Goal: Transaction & Acquisition: Purchase product/service

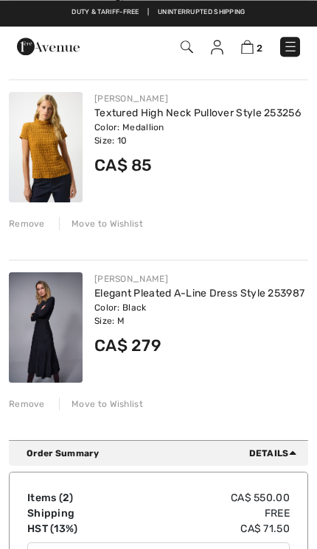
scroll to position [144, 0]
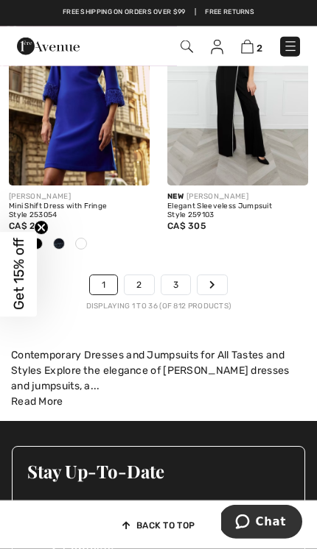
scroll to position [5306, 0]
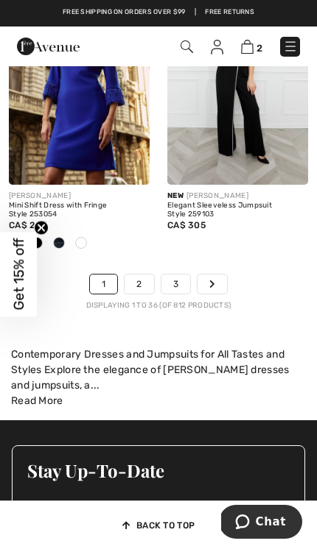
click at [144, 275] on link "2" at bounding box center [138, 284] width 29 height 19
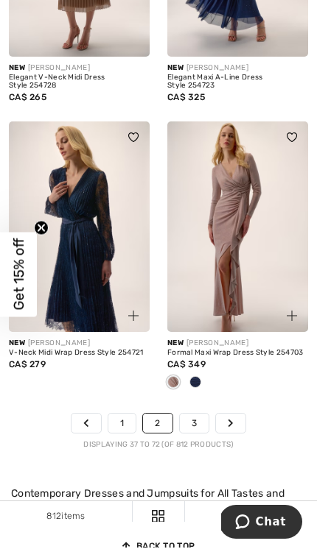
scroll to position [5162, 0]
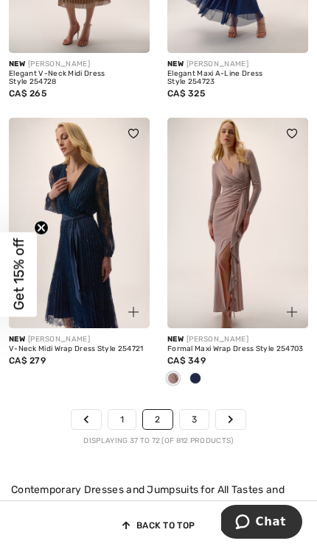
click at [232, 415] on icon "Page navigation" at bounding box center [231, 419] width 6 height 9
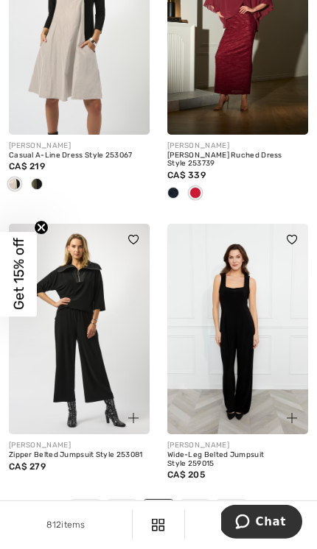
scroll to position [5088, 0]
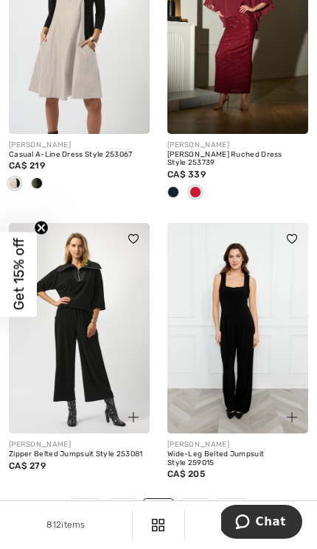
click at [236, 499] on link "Next" at bounding box center [231, 508] width 29 height 19
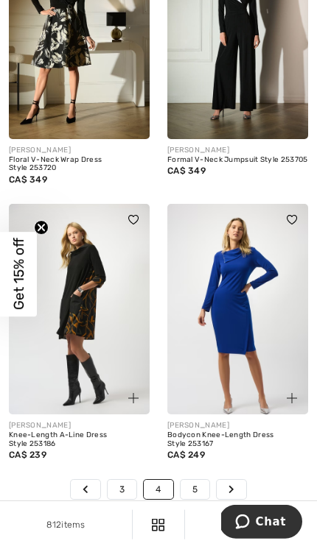
scroll to position [5028, 0]
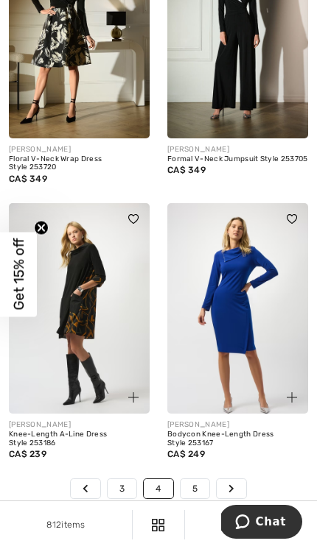
click at [234, 485] on icon "Page navigation" at bounding box center [231, 489] width 6 height 9
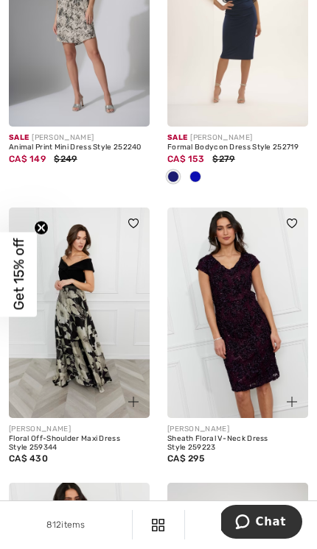
scroll to position [1151, 0]
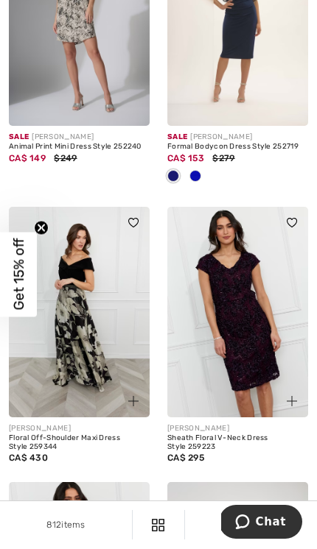
click at [81, 339] on img at bounding box center [79, 312] width 141 height 211
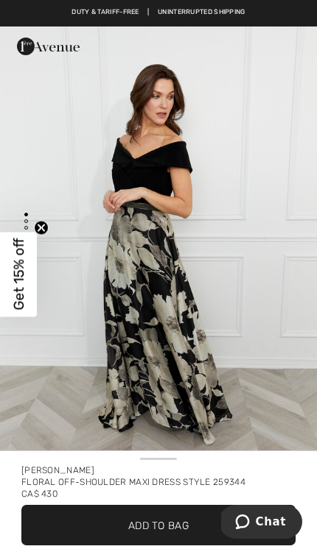
click at [225, 282] on img "1 / 4" at bounding box center [158, 264] width 317 height 475
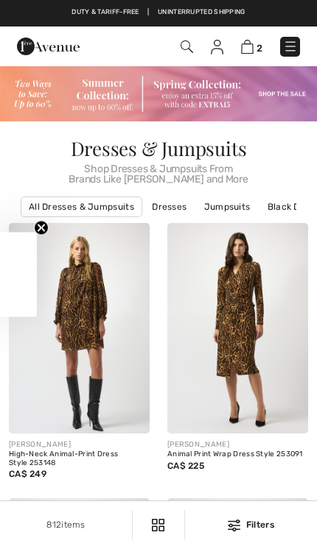
checkbox input "true"
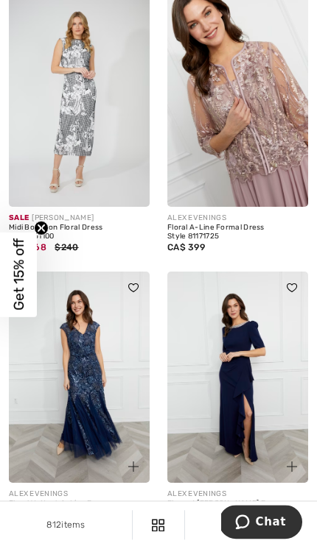
scroll to position [4715, 0]
click at [75, 116] on img at bounding box center [79, 101] width 141 height 211
click at [88, 119] on img at bounding box center [79, 101] width 141 height 211
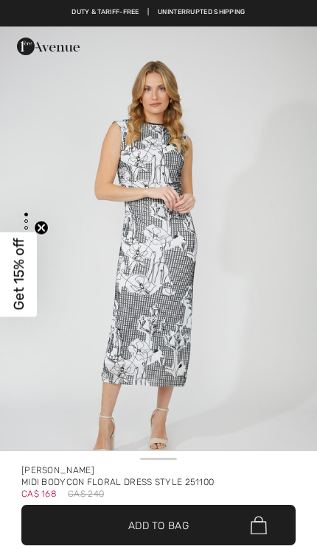
checkbox input "true"
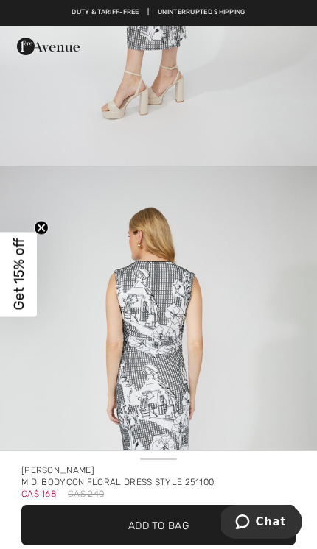
scroll to position [1740, 0]
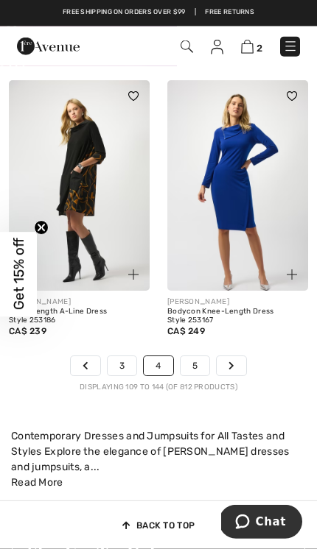
scroll to position [5152, 0]
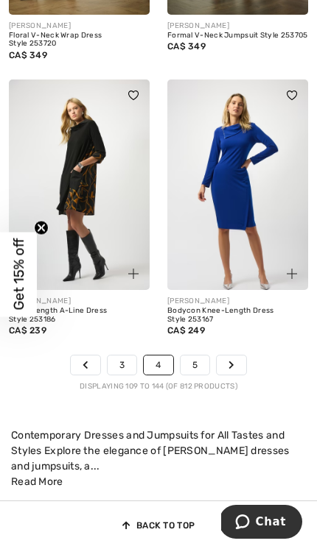
click at [240, 356] on link "Next" at bounding box center [231, 365] width 29 height 19
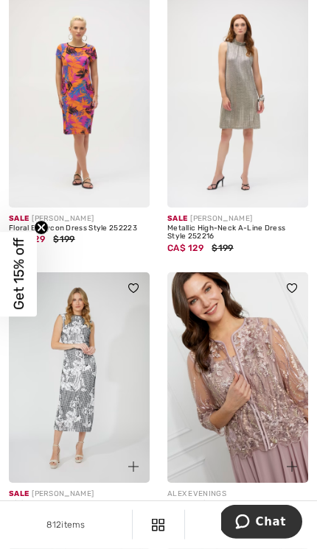
scroll to position [4442, 0]
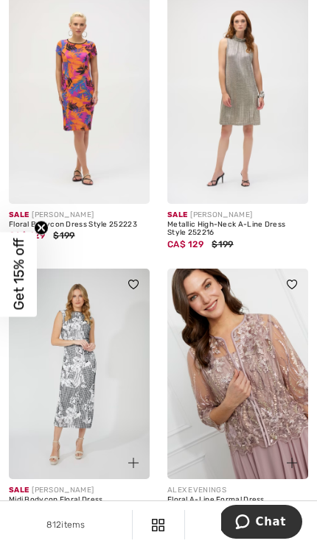
click at [85, 389] on img at bounding box center [79, 374] width 141 height 211
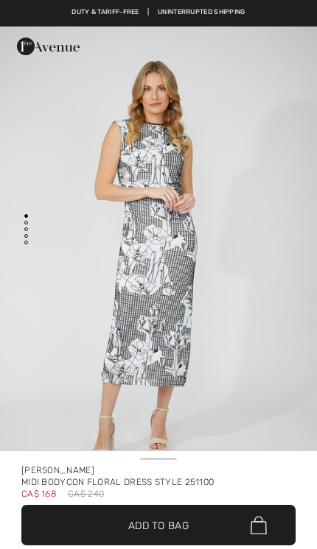
checkbox input "true"
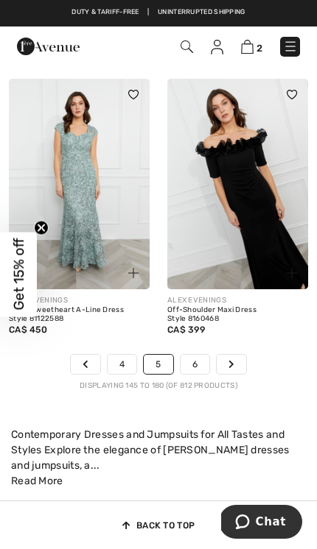
scroll to position [5183, 0]
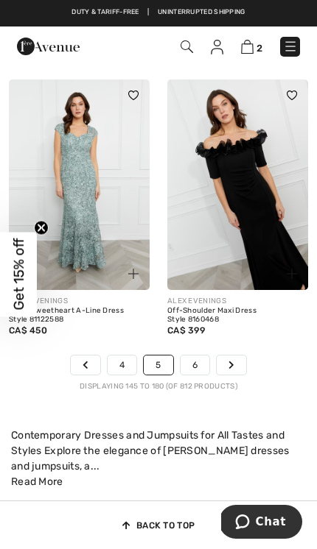
click at [240, 356] on link "Next" at bounding box center [231, 365] width 29 height 19
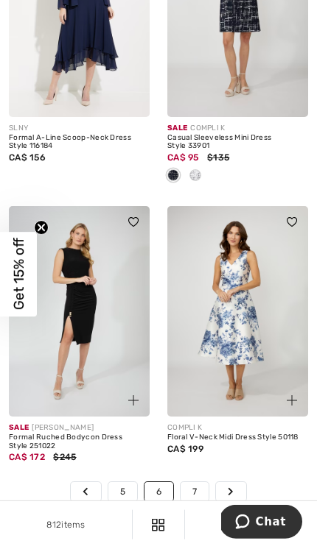
scroll to position [5123, 0]
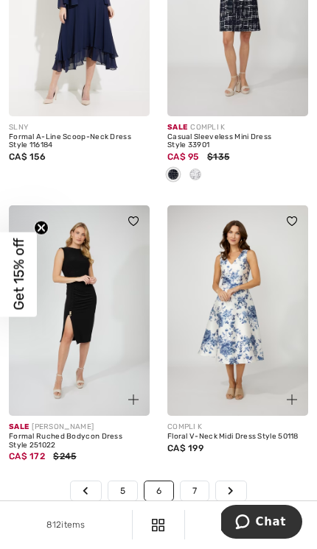
click at [225, 482] on link "Next" at bounding box center [230, 491] width 29 height 19
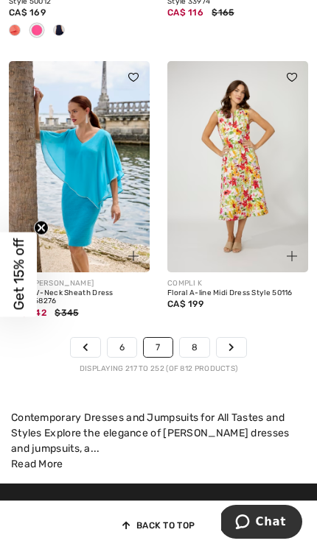
scroll to position [5146, 0]
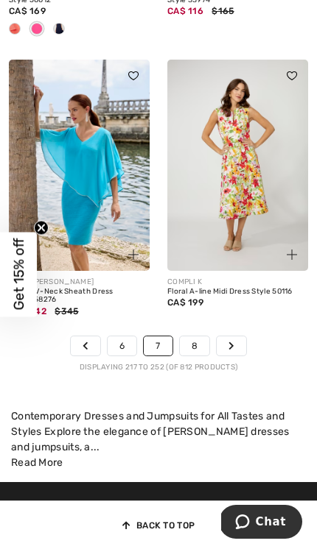
click at [220, 337] on link "Next" at bounding box center [231, 346] width 29 height 19
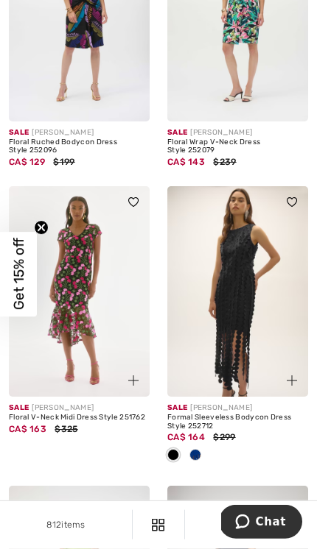
scroll to position [4739, 0]
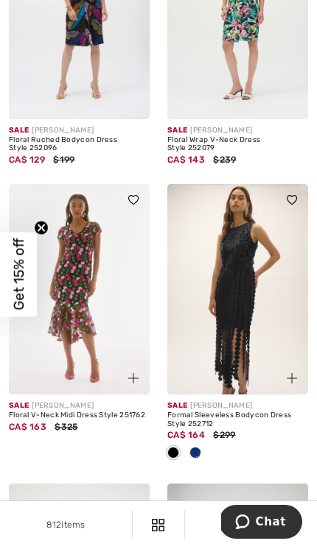
click at [202, 442] on div at bounding box center [195, 454] width 22 height 24
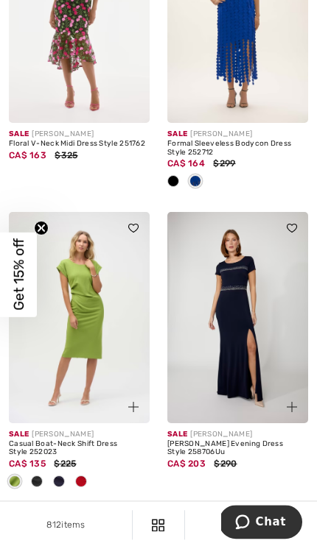
scroll to position [5010, 0]
click at [228, 519] on icon "Page navigation" at bounding box center [231, 523] width 6 height 9
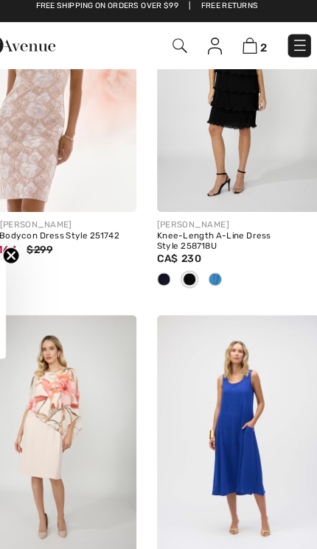
scroll to position [2657, 0]
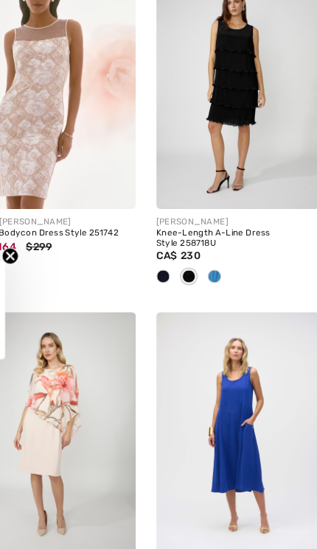
click at [208, 376] on img at bounding box center [237, 381] width 141 height 211
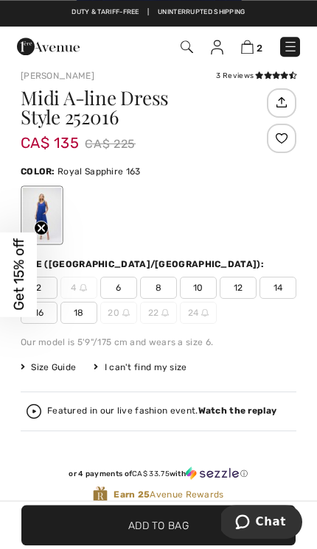
scroll to position [434, 0]
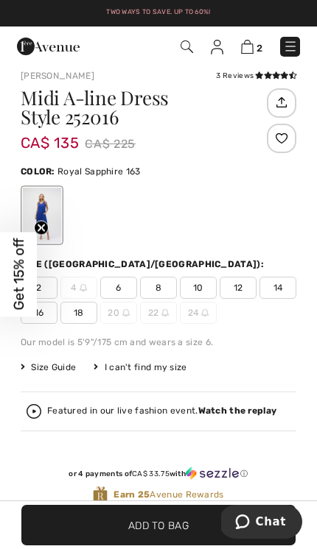
click at [196, 288] on span "10" at bounding box center [198, 288] width 37 height 22
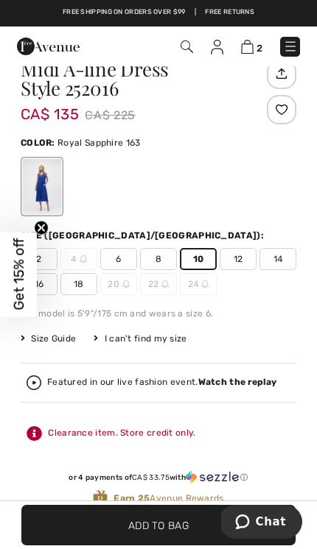
scroll to position [513, 0]
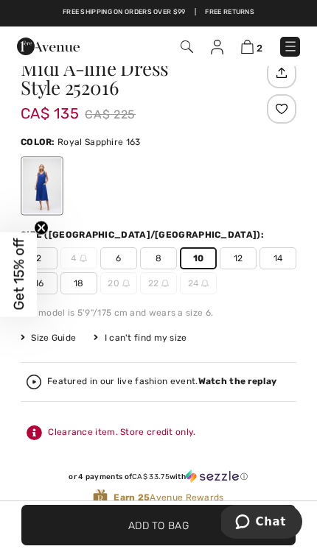
click at [164, 520] on span "Add to Bag" at bounding box center [158, 525] width 60 height 15
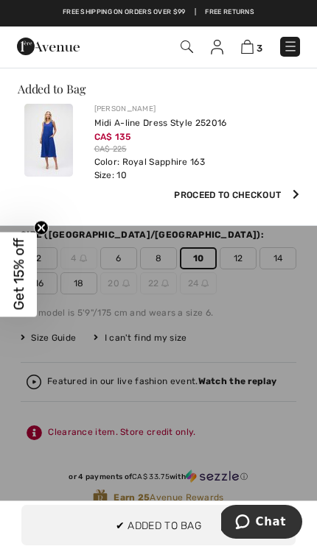
scroll to position [0, 0]
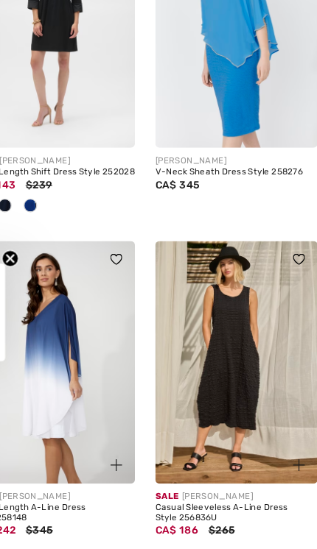
scroll to position [4312, 0]
click at [212, 352] on img at bounding box center [237, 317] width 141 height 211
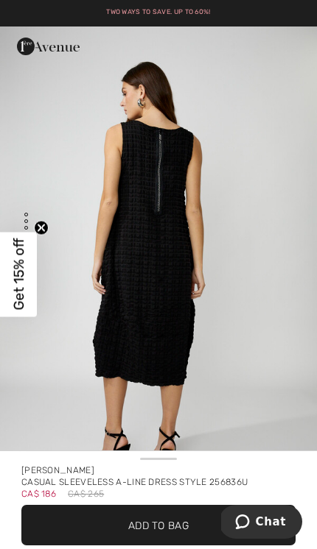
click at [137, 523] on span "Add to Bag" at bounding box center [158, 525] width 60 height 15
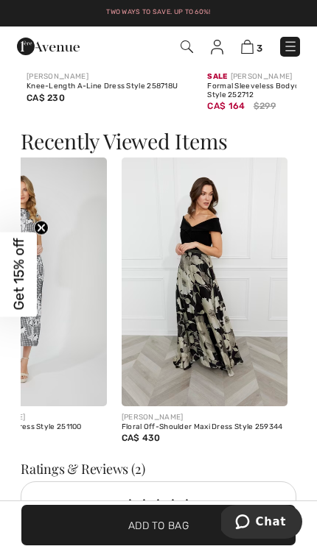
scroll to position [1889, 0]
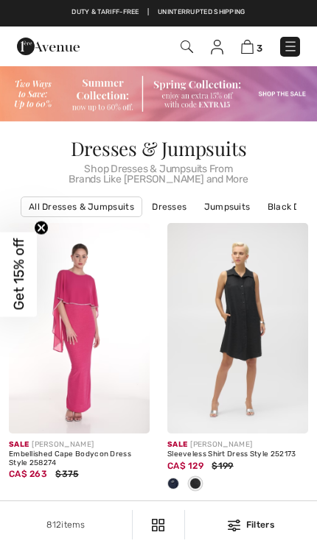
checkbox input "true"
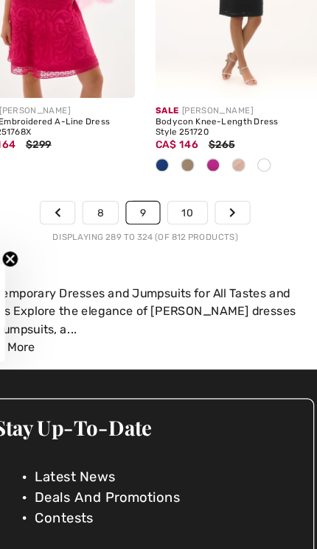
scroll to position [5491, 0]
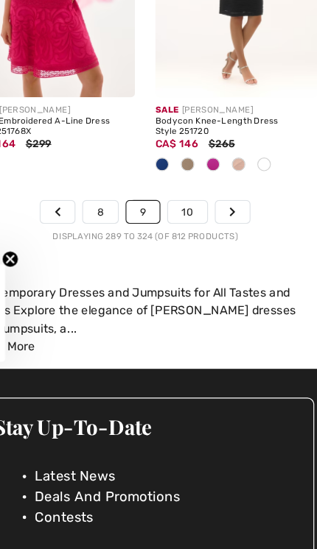
click at [220, 178] on link "Next" at bounding box center [234, 187] width 29 height 19
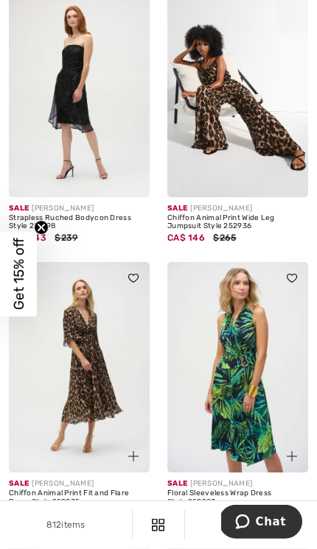
scroll to position [2624, 0]
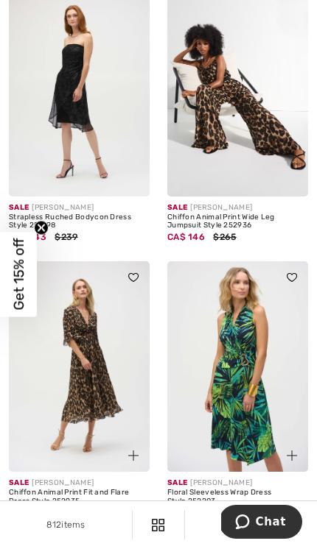
click at [247, 399] on img at bounding box center [237, 366] width 141 height 211
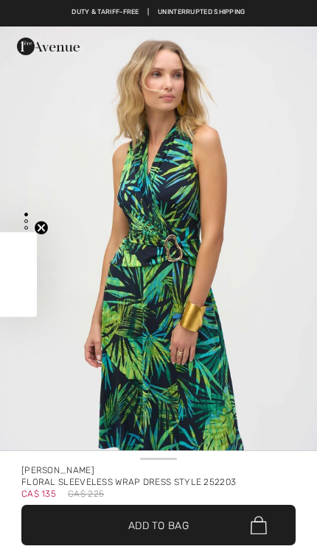
checkbox input "true"
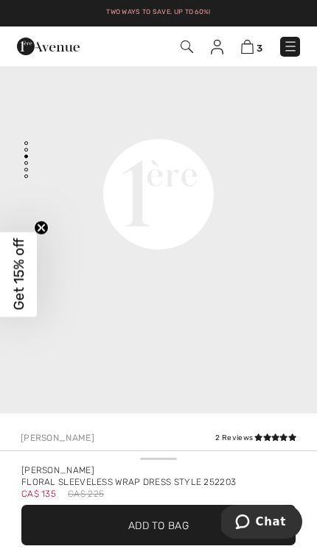
scroll to position [80, 0]
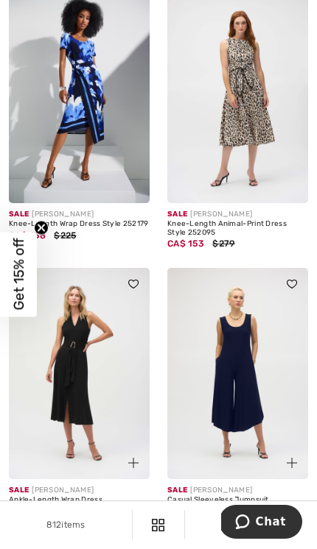
scroll to position [3966, 0]
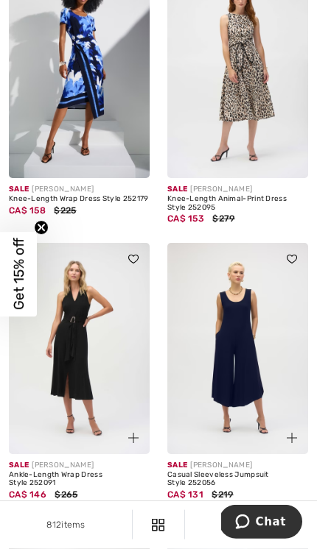
click at [52, 379] on img at bounding box center [79, 348] width 141 height 211
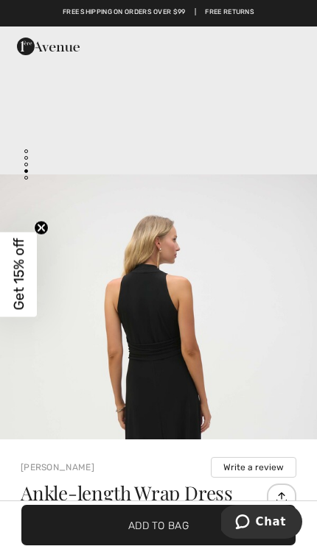
scroll to position [80, 0]
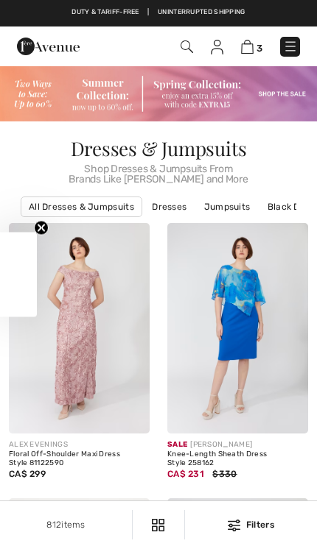
checkbox input "true"
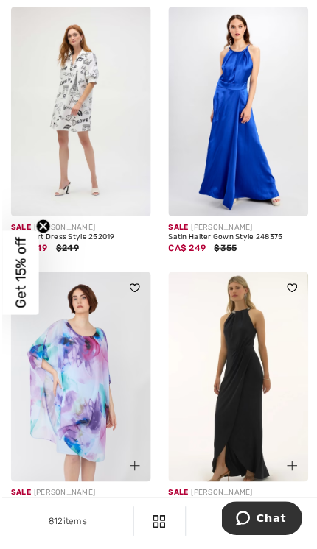
scroll to position [4824, 0]
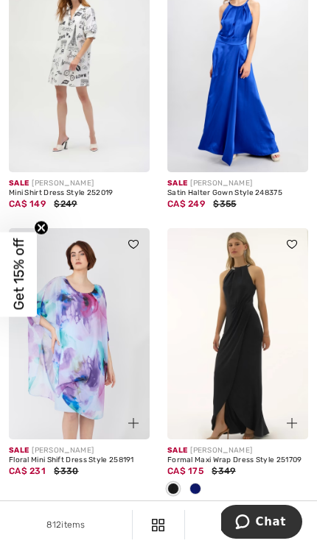
click at [246, 355] on img at bounding box center [237, 333] width 141 height 211
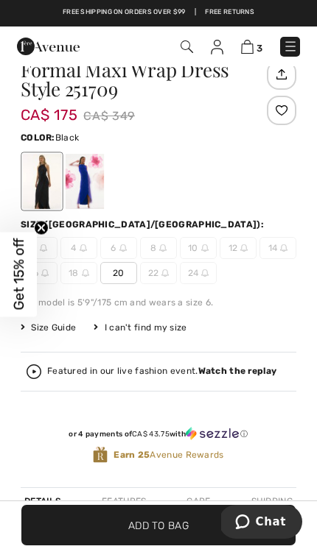
scroll to position [513, 0]
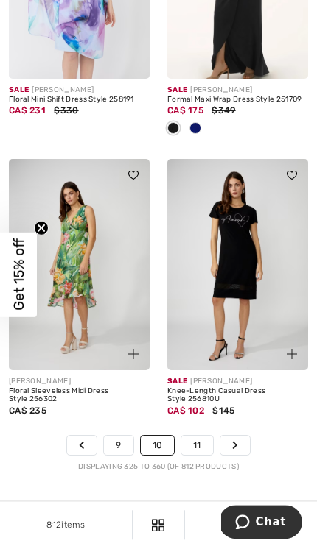
scroll to position [5185, 0]
click link "Next"
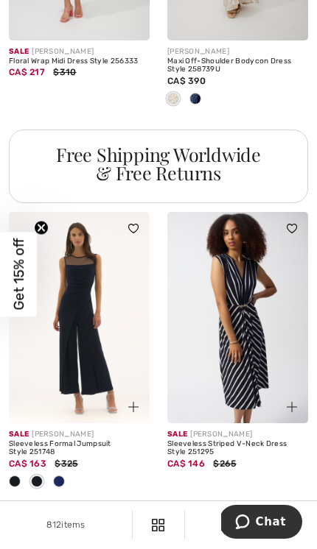
scroll to position [1857, 0]
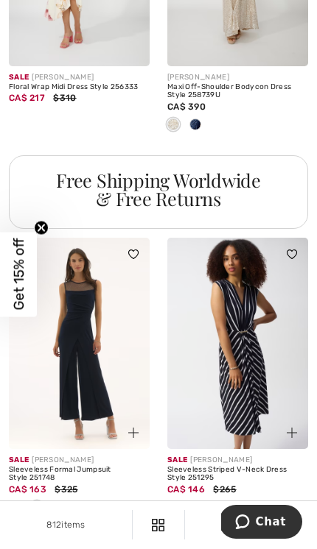
click at [267, 435] on div at bounding box center [283, 424] width 49 height 49
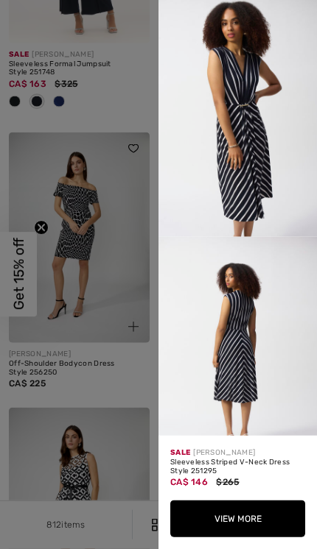
scroll to position [2211, 0]
click at [52, 273] on div at bounding box center [158, 274] width 317 height 549
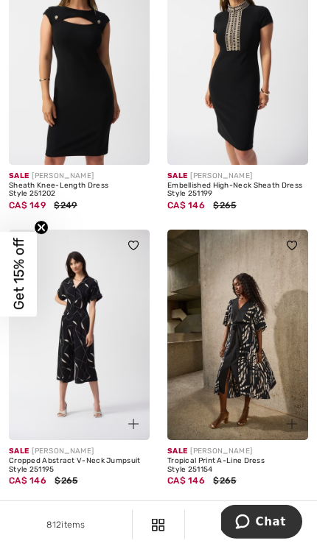
scroll to position [5131, 0]
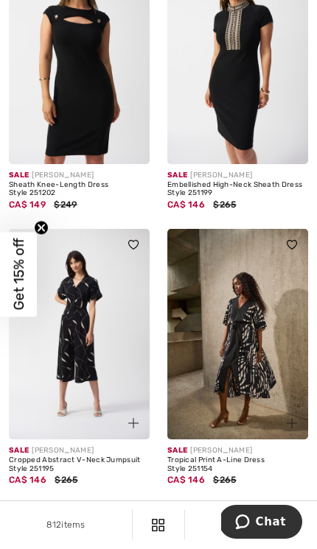
click at [235, 510] on link "Next" at bounding box center [236, 514] width 29 height 19
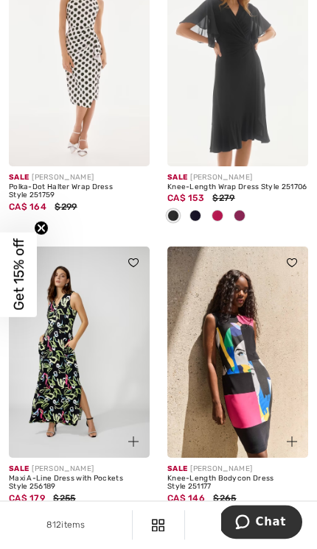
scroll to position [4990, 0]
click at [245, 524] on link "Next" at bounding box center [236, 533] width 29 height 19
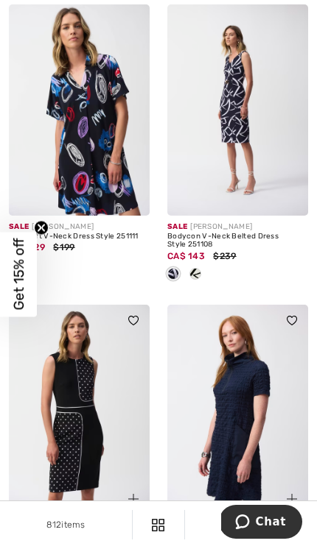
scroll to position [4045, 0]
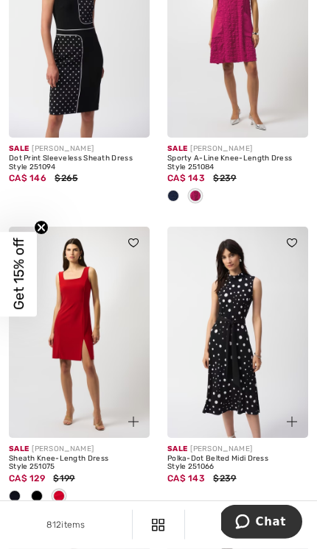
scroll to position [4411, 0]
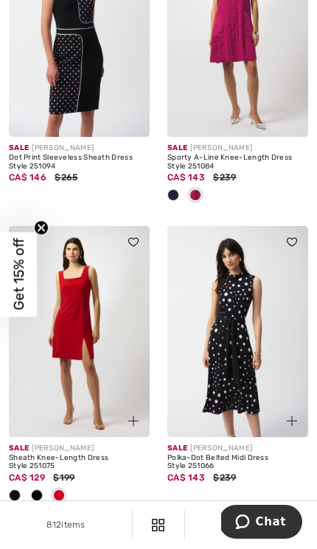
click at [232, 363] on img at bounding box center [237, 331] width 141 height 211
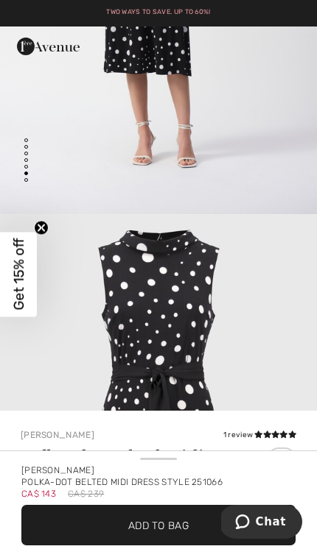
scroll to position [80, 0]
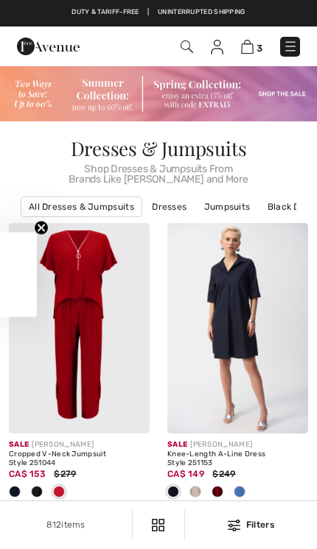
checkbox input "true"
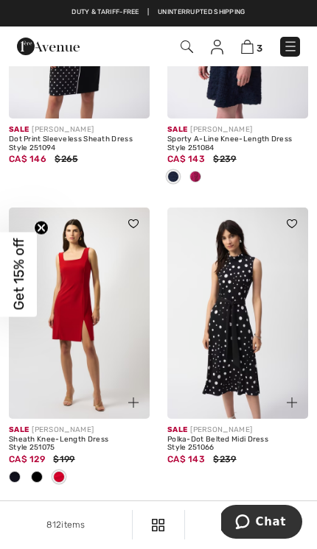
click at [237, 340] on img at bounding box center [237, 313] width 141 height 211
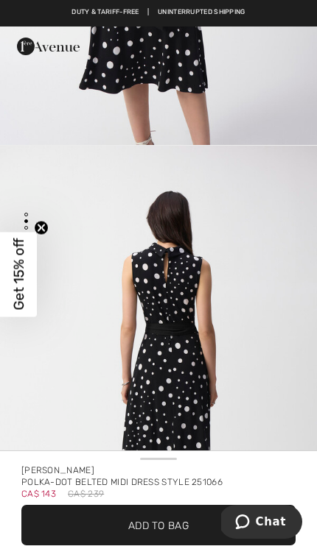
click at [133, 524] on span "Add to Bag" at bounding box center [158, 525] width 60 height 15
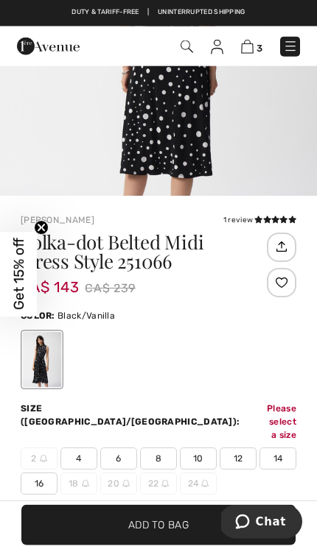
click at [148, 529] on span "Add to Bag" at bounding box center [158, 525] width 60 height 15
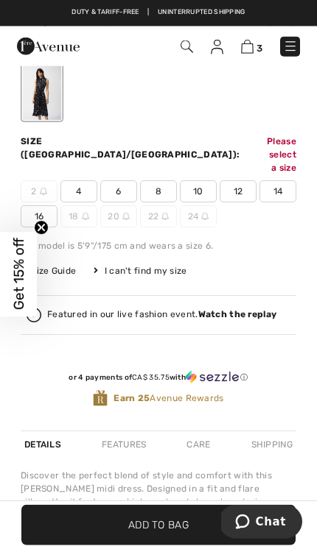
scroll to position [593, 0]
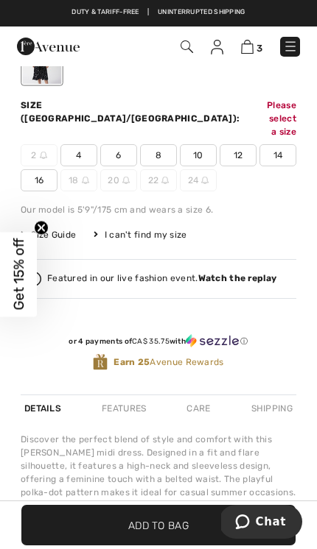
click at [199, 144] on span "10" at bounding box center [198, 155] width 37 height 22
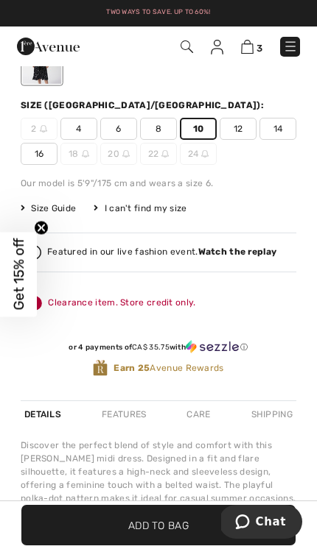
click at [137, 518] on span "Add to Bag" at bounding box center [158, 525] width 60 height 15
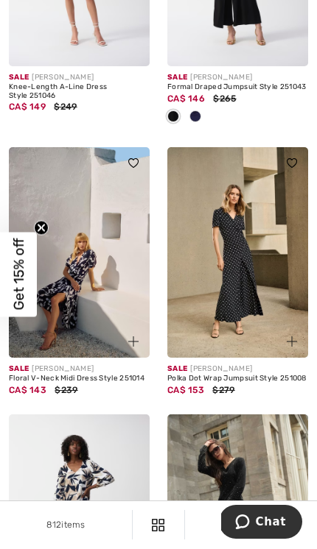
scroll to position [5085, 0]
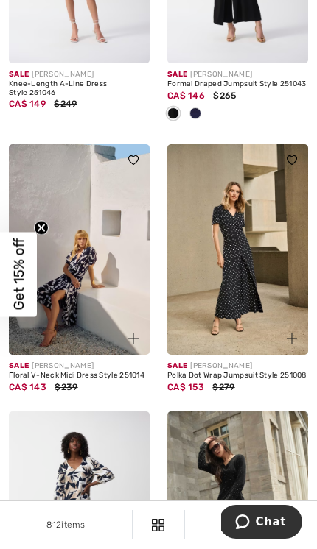
click at [235, 273] on img at bounding box center [237, 249] width 141 height 211
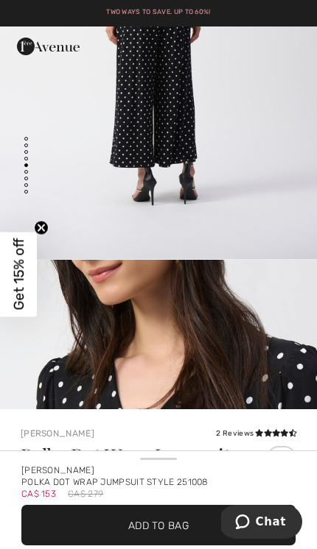
scroll to position [80, 0]
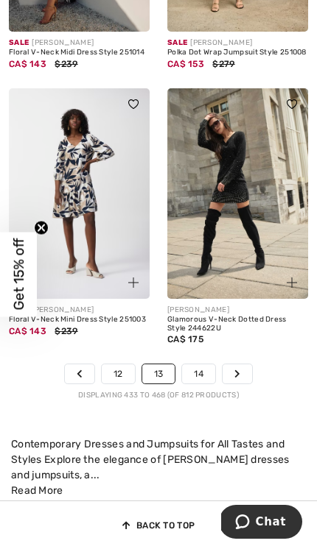
scroll to position [5410, 0]
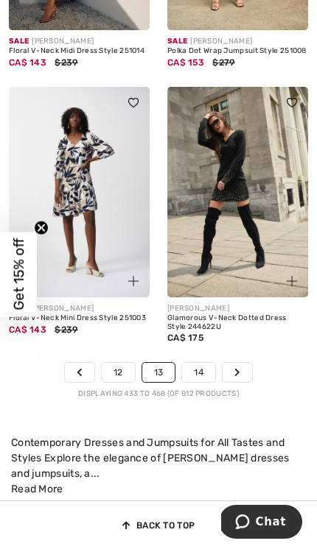
click at [229, 363] on link "Next" at bounding box center [236, 372] width 29 height 19
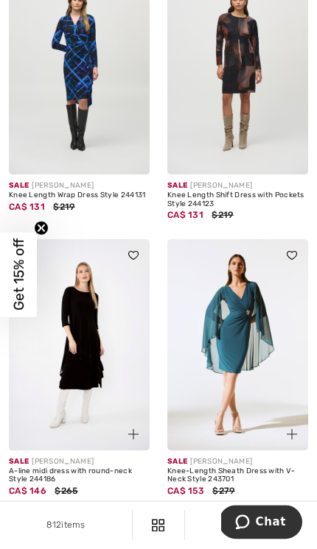
scroll to position [5073, 0]
click at [246, 541] on link "Next" at bounding box center [236, 550] width 29 height 19
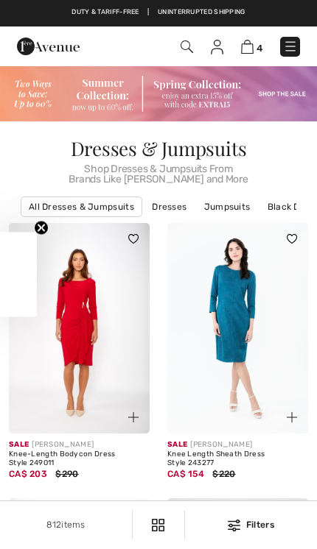
checkbox input "true"
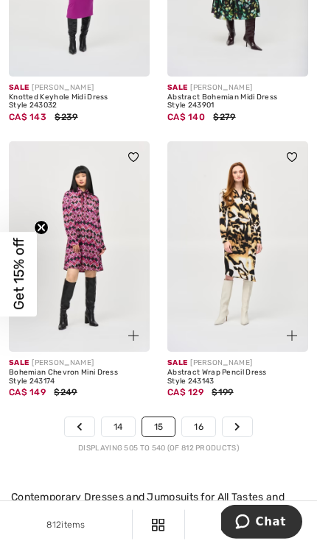
scroll to position [5309, 0]
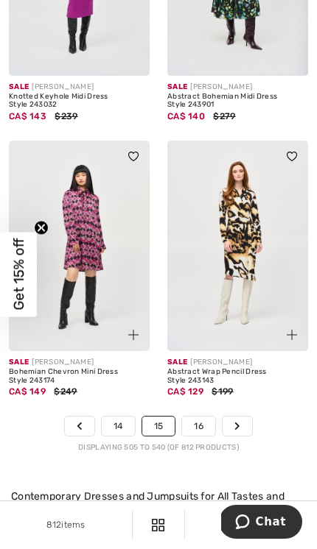
click at [245, 421] on link "Next" at bounding box center [236, 426] width 29 height 19
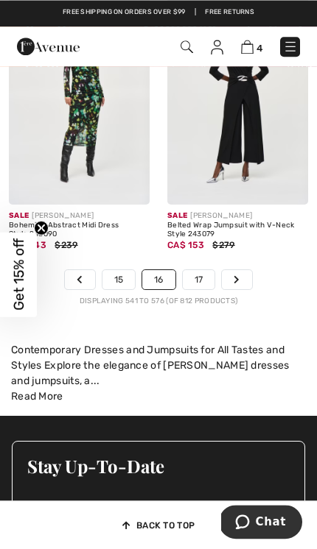
scroll to position [5383, 0]
click at [237, 275] on icon "Page navigation" at bounding box center [237, 279] width 6 height 9
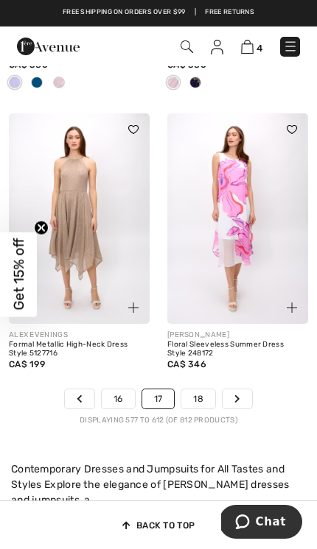
scroll to position [5322, 0]
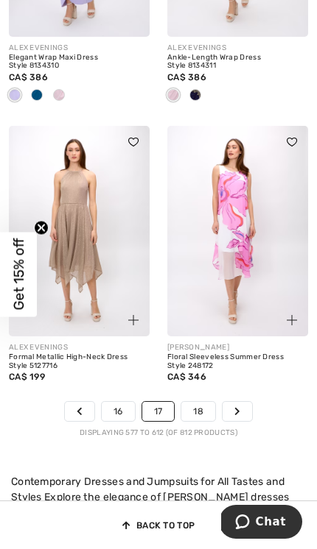
click at [239, 402] on link "Next" at bounding box center [236, 411] width 29 height 19
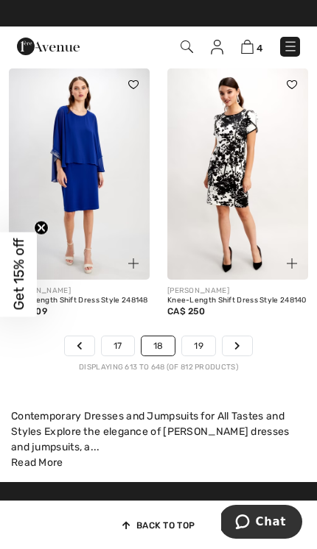
scroll to position [5329, 0]
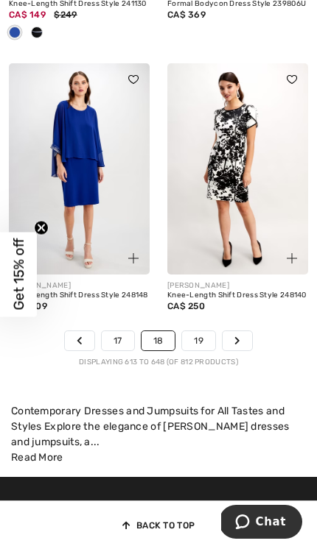
click at [258, 357] on div "Displaying 613 to 648 (of 812 products)" at bounding box center [158, 362] width 317 height 11
click at [247, 331] on link "Next" at bounding box center [236, 340] width 29 height 19
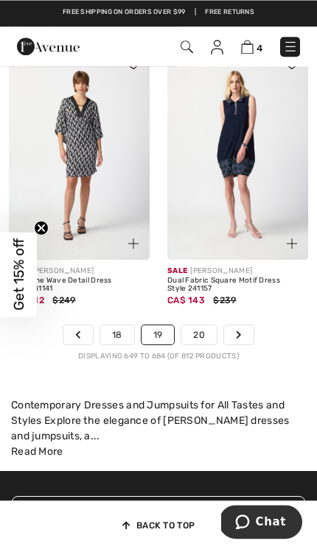
scroll to position [5310, 0]
click at [239, 331] on icon "Page navigation" at bounding box center [239, 335] width 6 height 9
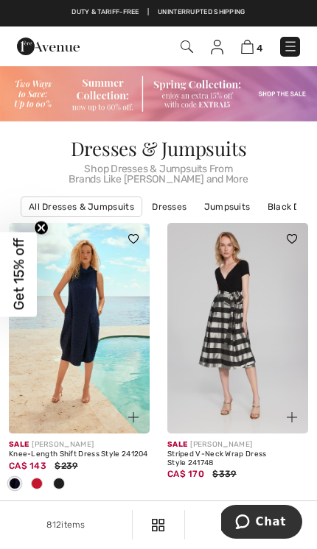
click at [69, 387] on img at bounding box center [79, 328] width 141 height 211
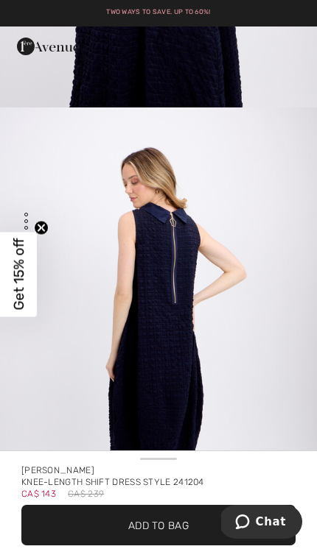
scroll to position [1823, 0]
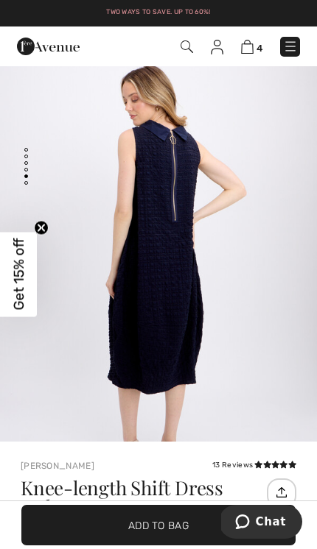
click at [155, 535] on span "✔ Added to Bag Add to Bag" at bounding box center [158, 525] width 274 height 41
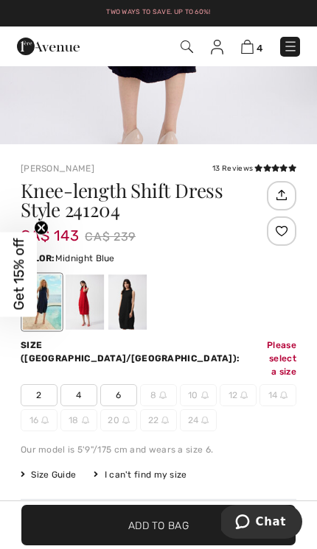
scroll to position [390, 0]
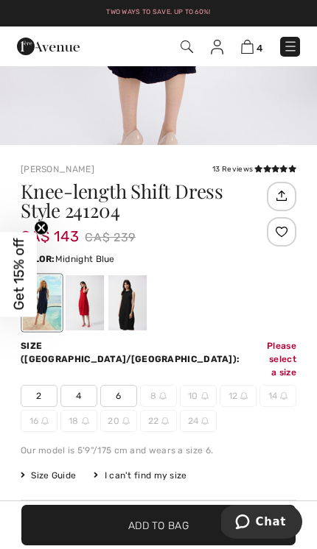
click at [85, 308] on div at bounding box center [85, 302] width 38 height 55
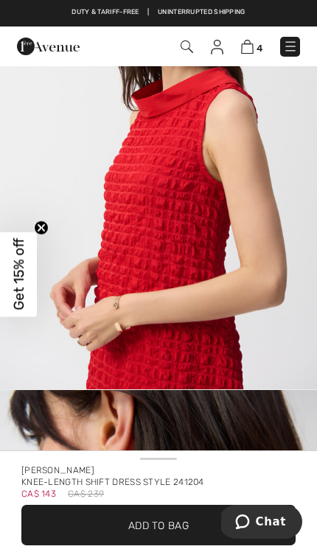
scroll to position [1063, 0]
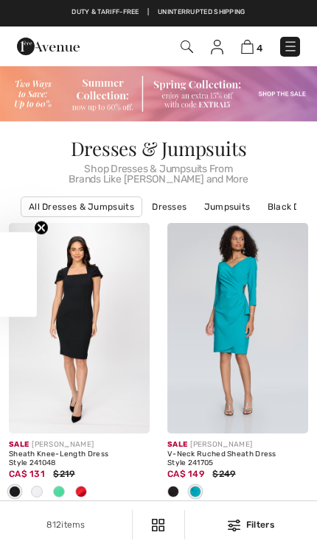
scroll to position [5329, 0]
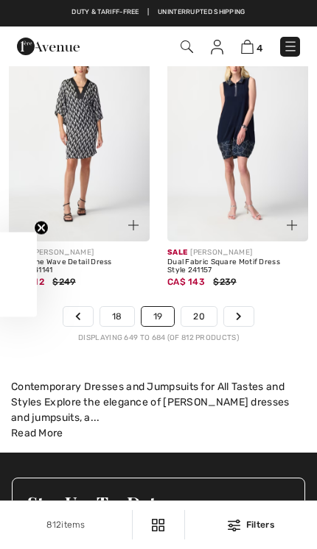
checkbox input "true"
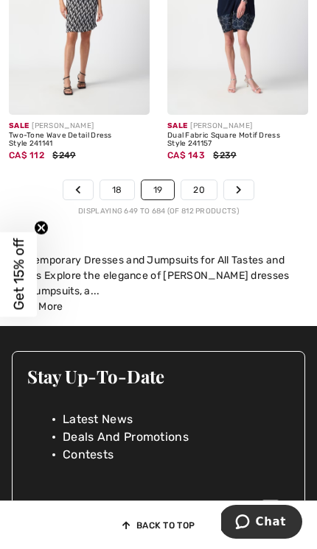
scroll to position [5456, 0]
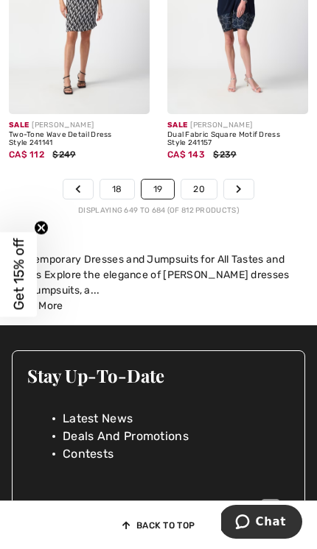
click at [232, 180] on link "Next" at bounding box center [238, 189] width 29 height 19
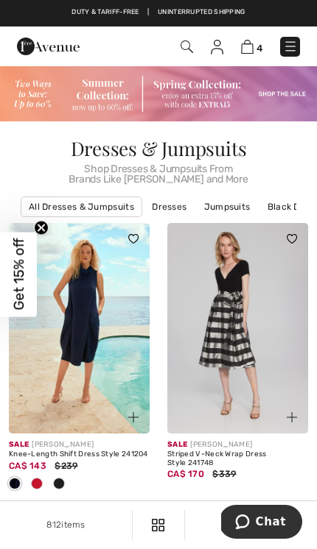
click at [99, 323] on img at bounding box center [79, 328] width 141 height 211
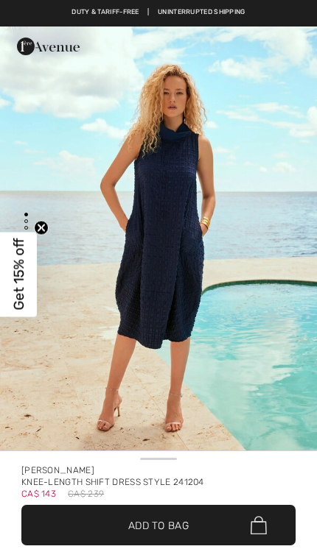
checkbox input "true"
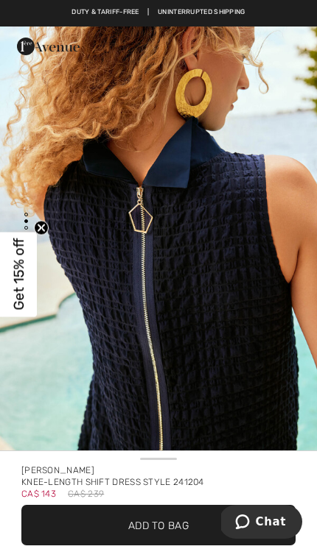
scroll to position [474, 0]
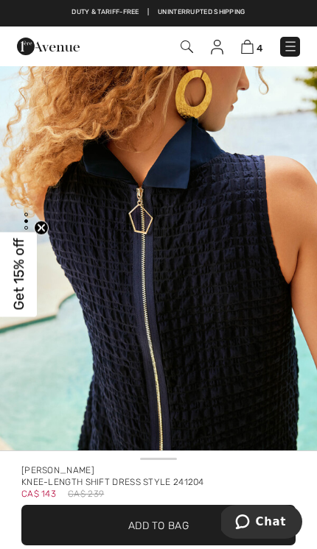
click at [158, 526] on span "Add to Bag" at bounding box center [158, 525] width 60 height 15
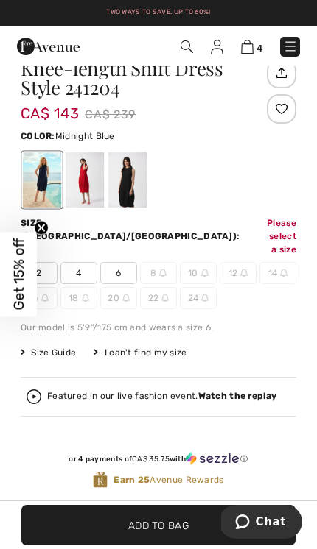
scroll to position [460, 0]
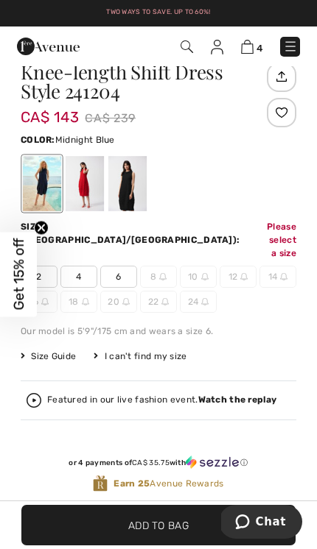
click at [131, 183] on div at bounding box center [127, 183] width 38 height 55
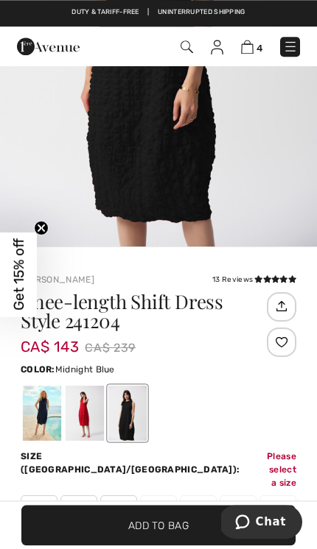
scroll to position [254, 0]
click at [39, 417] on div at bounding box center [42, 413] width 38 height 55
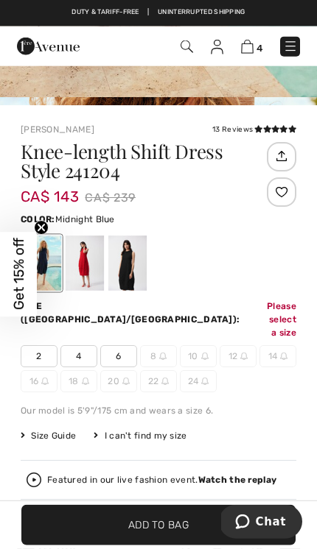
scroll to position [405, 0]
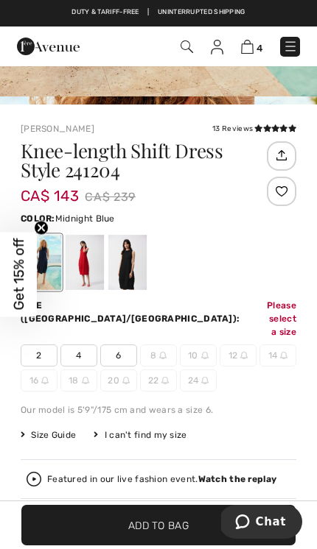
click at [206, 345] on span "10" at bounding box center [198, 356] width 37 height 22
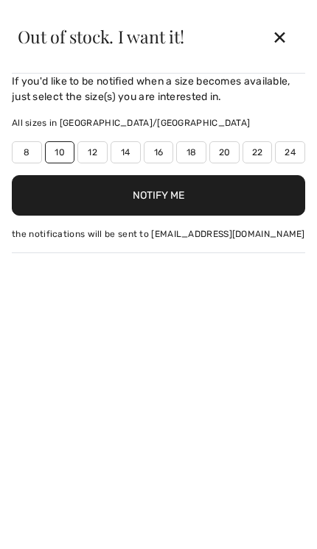
click at [197, 200] on button "Notify Me" at bounding box center [158, 195] width 293 height 41
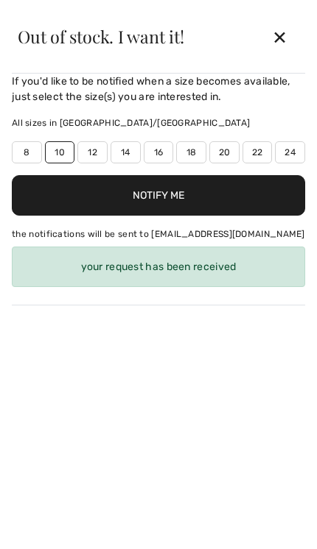
click at [273, 43] on div "✕" at bounding box center [279, 36] width 39 height 31
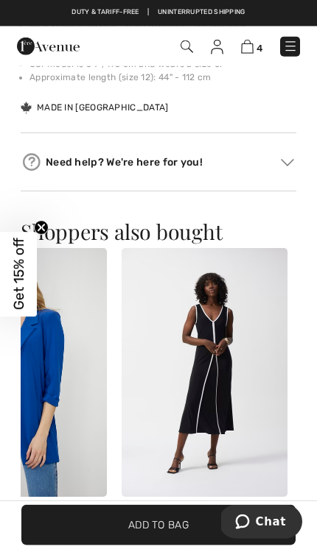
scroll to position [1196, 0]
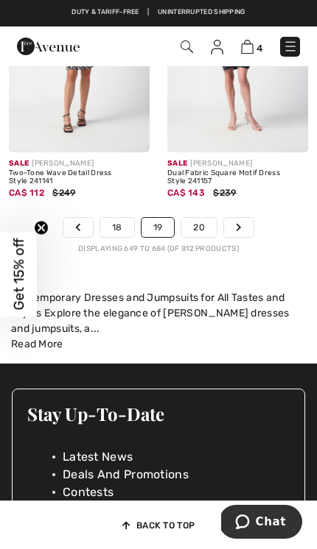
scroll to position [5420, 0]
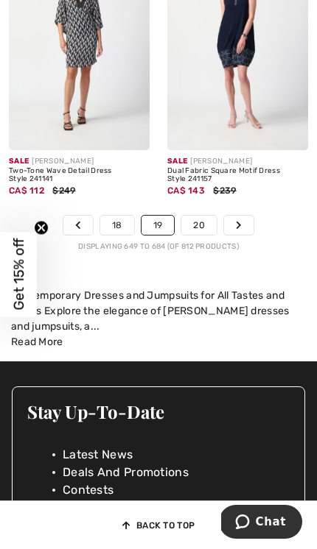
click at [234, 216] on link "Next" at bounding box center [238, 225] width 29 height 19
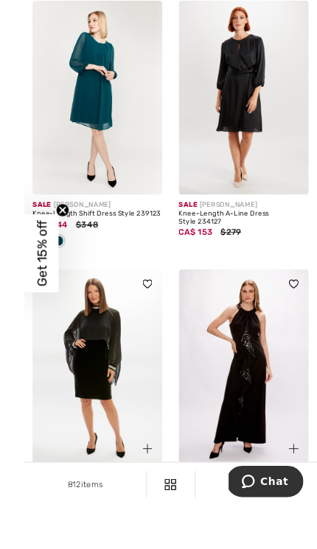
scroll to position [5178, 0]
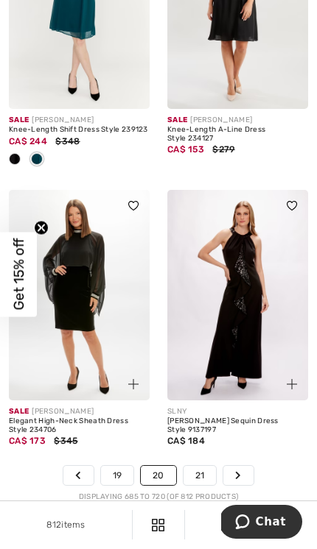
click at [245, 466] on link "Next" at bounding box center [237, 475] width 29 height 19
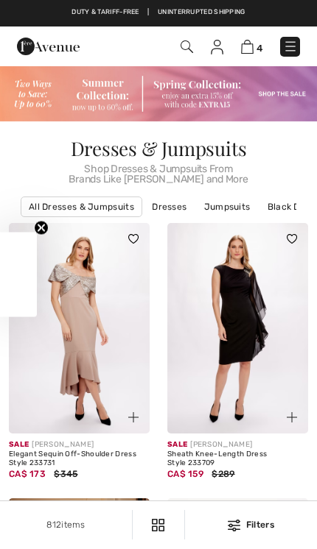
checkbox input "true"
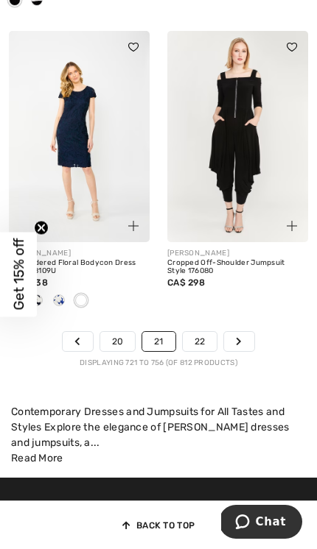
scroll to position [5437, 0]
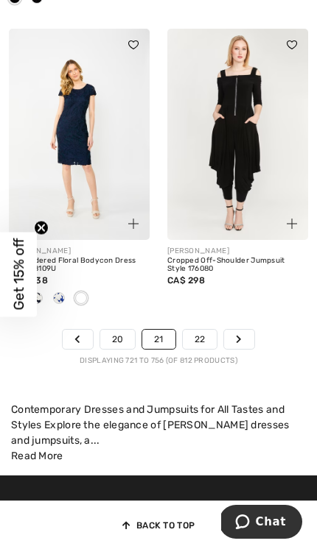
click at [250, 330] on link "Next" at bounding box center [238, 339] width 29 height 19
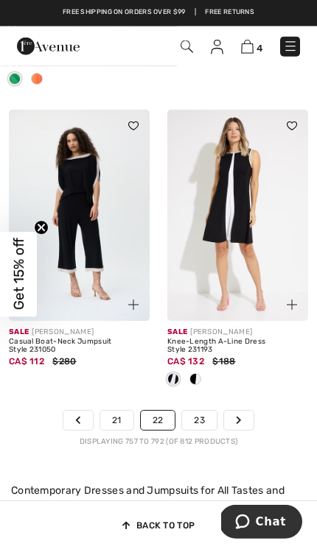
scroll to position [5308, 0]
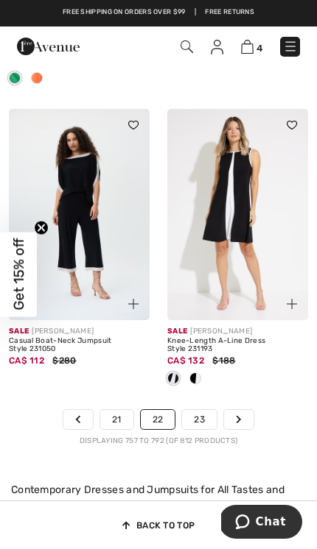
click at [234, 410] on link "Next" at bounding box center [238, 419] width 29 height 19
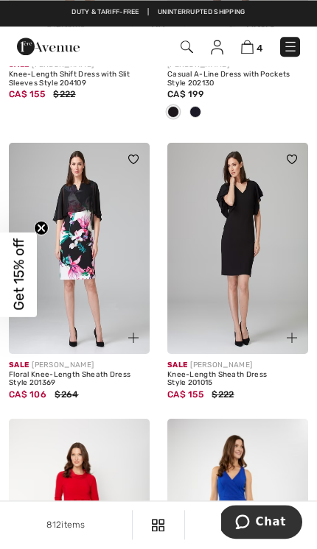
scroll to position [2227, 0]
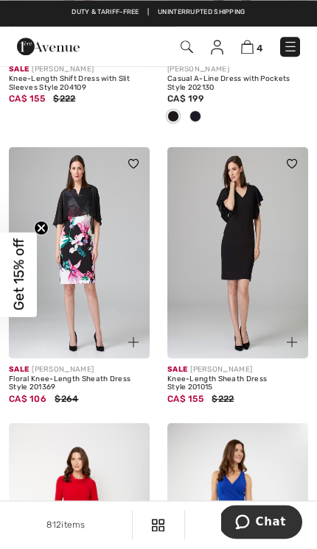
click at [247, 54] on img at bounding box center [247, 47] width 13 height 14
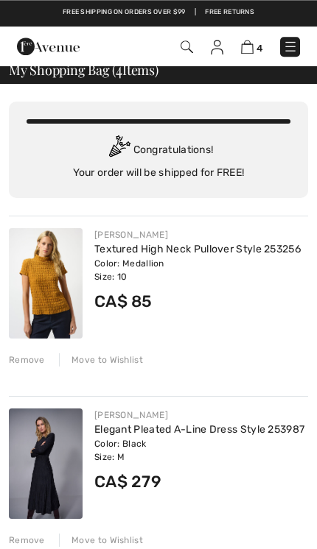
scroll to position [10, 0]
